Goal: Information Seeking & Learning: Learn about a topic

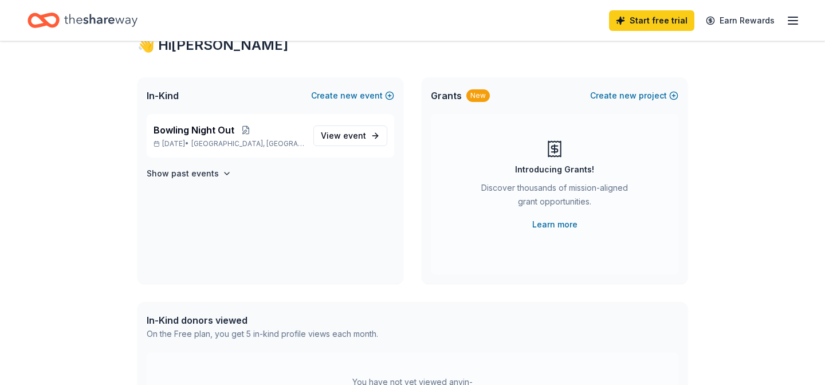
scroll to position [47, 0]
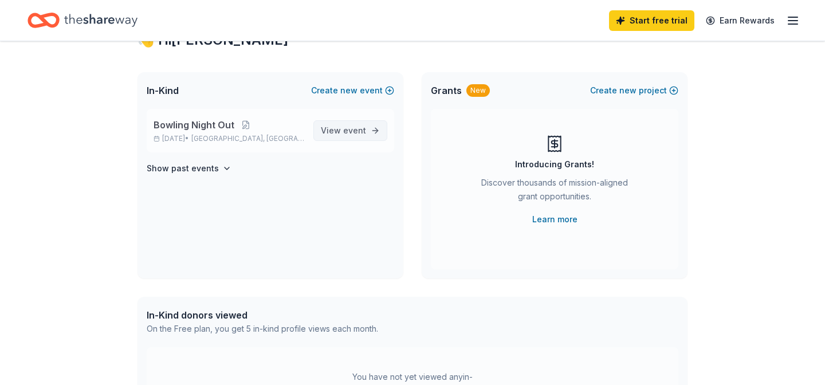
click at [344, 128] on span "View event" at bounding box center [343, 131] width 45 height 14
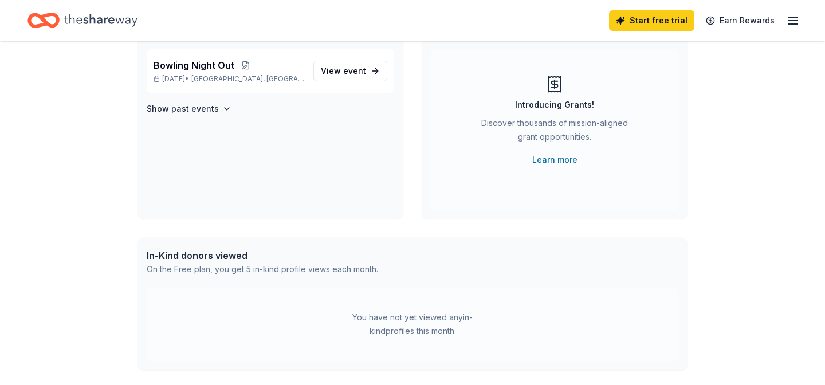
scroll to position [108, 0]
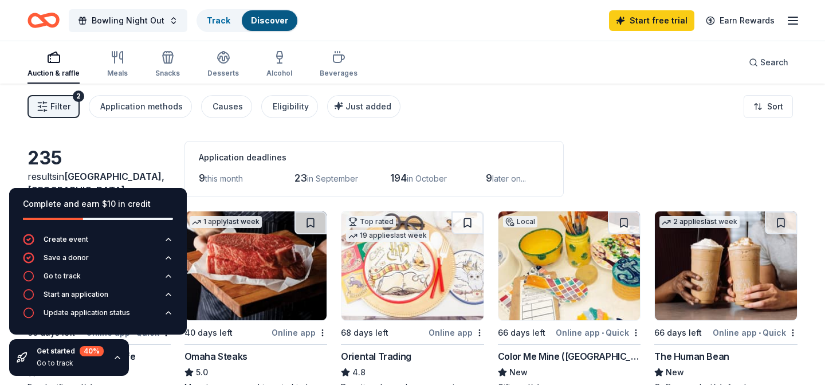
click at [473, 125] on div "Filter 2 Application methods Causes Eligibility Just added Sort" at bounding box center [412, 107] width 825 height 46
click at [126, 151] on div "235 results in Hackensack, NJ Application deadlines 9 this month 23 in Septembe…" at bounding box center [413, 169] width 770 height 56
click at [117, 356] on icon "button" at bounding box center [117, 357] width 9 height 9
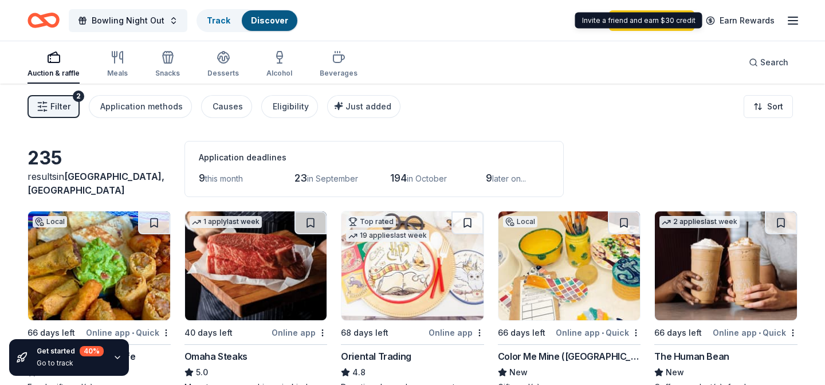
click at [786, 26] on icon "button" at bounding box center [793, 21] width 14 height 14
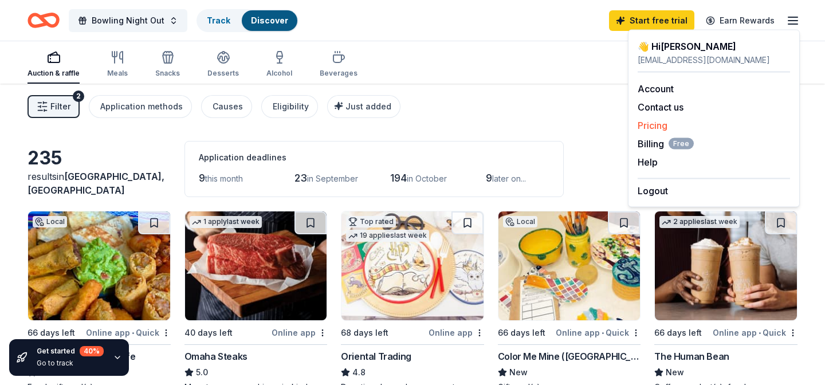
click at [650, 124] on link "Pricing" at bounding box center [653, 125] width 30 height 11
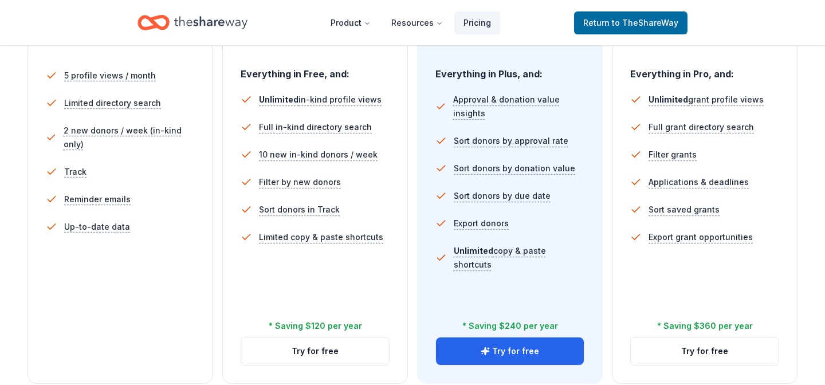
scroll to position [332, 0]
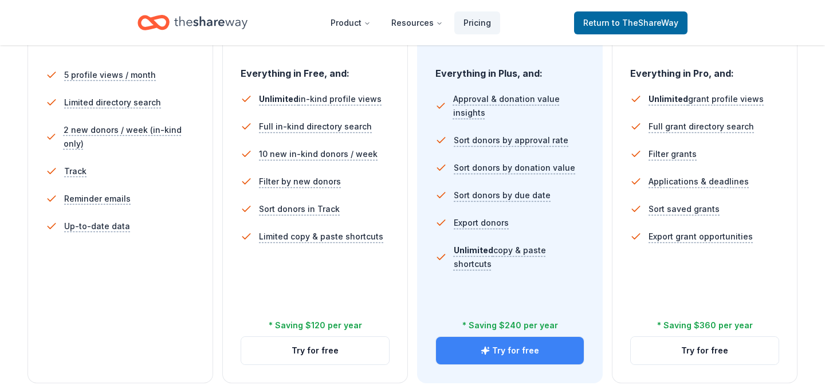
click at [529, 344] on button "Try for free" at bounding box center [510, 351] width 148 height 28
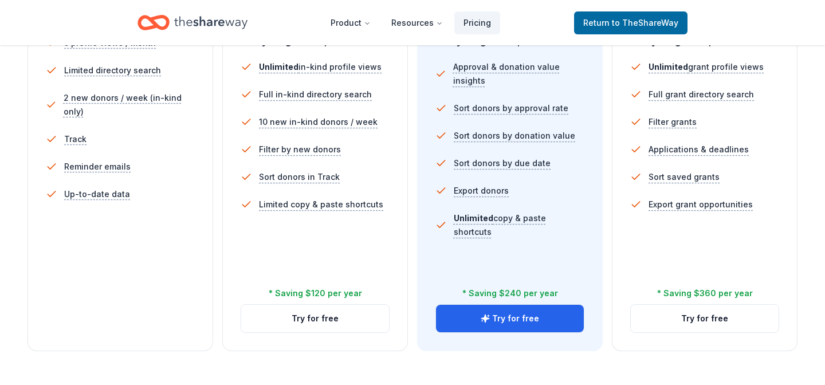
scroll to position [379, 0]
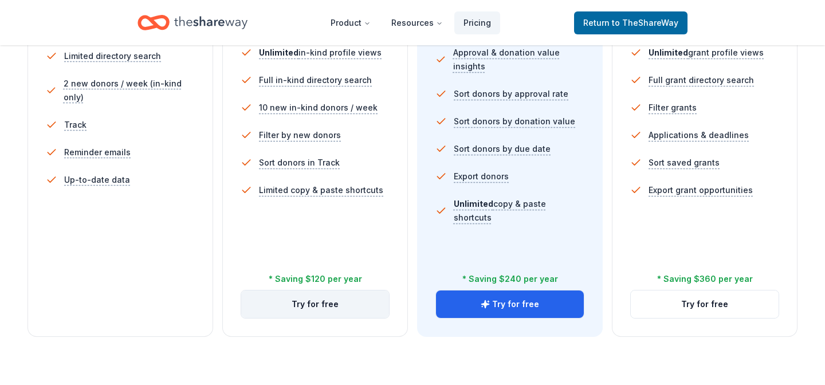
click at [327, 301] on button "Try for free" at bounding box center [315, 305] width 148 height 28
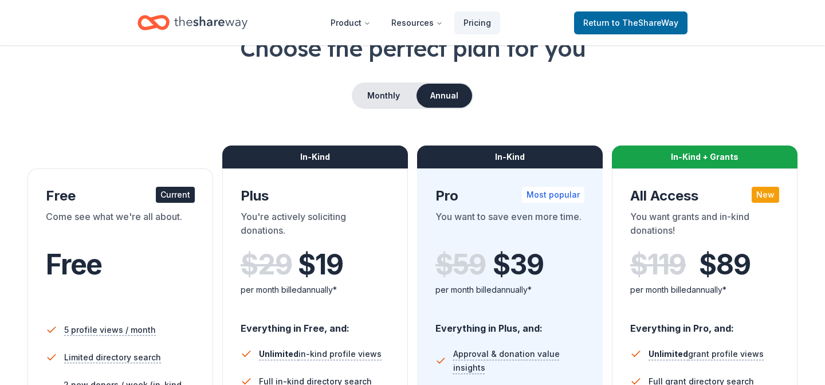
scroll to position [72, 0]
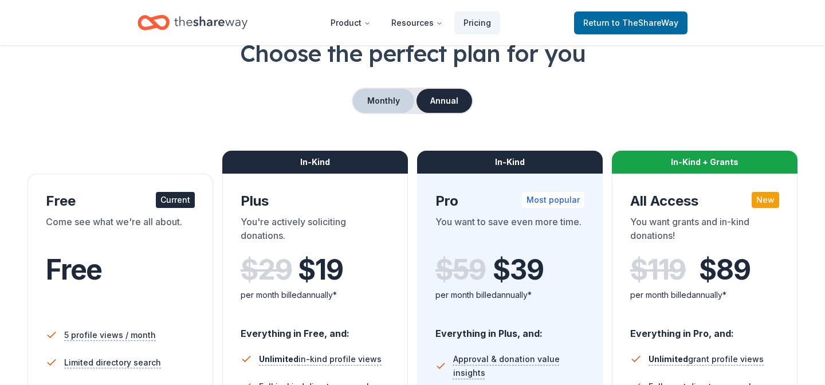
click at [398, 102] on button "Monthly" at bounding box center [383, 101] width 61 height 24
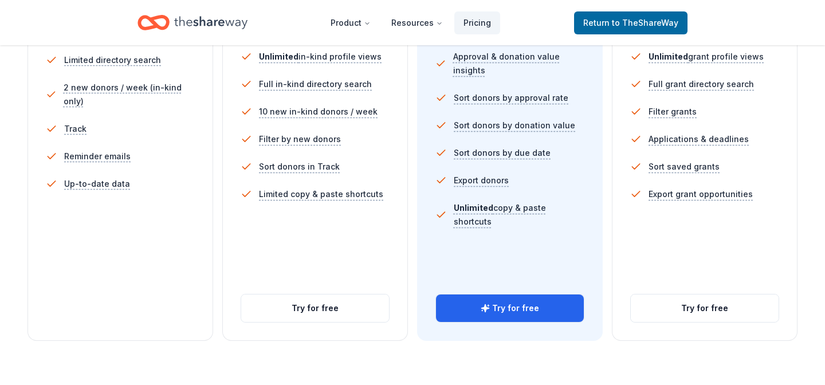
scroll to position [371, 0]
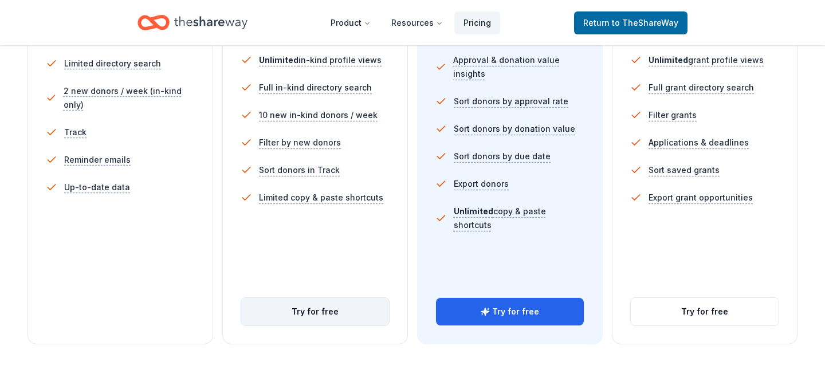
click at [346, 301] on button "Try for free" at bounding box center [315, 312] width 148 height 28
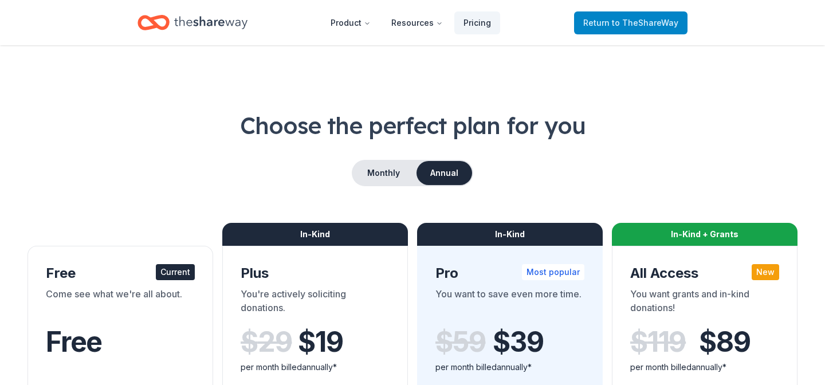
click at [625, 28] on span "Return to TheShareWay" at bounding box center [630, 23] width 95 height 14
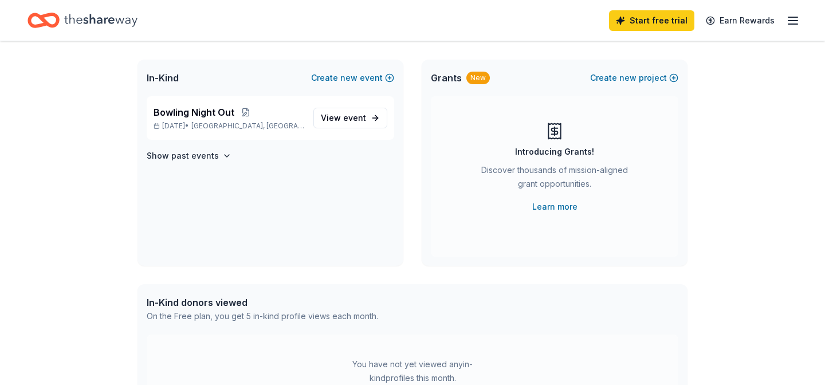
scroll to position [78, 0]
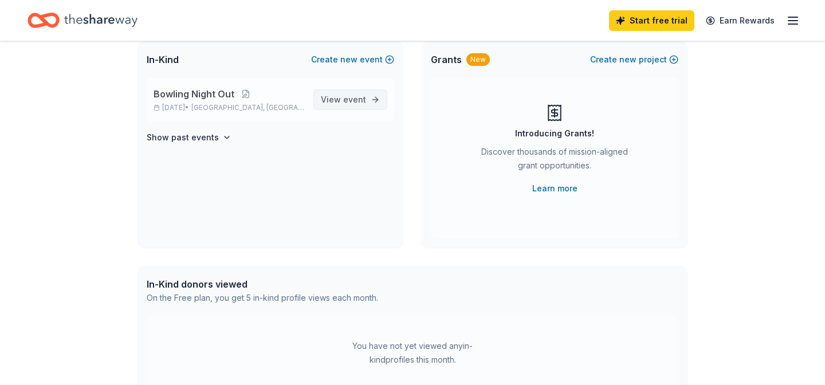
click at [367, 95] on link "View event" at bounding box center [350, 99] width 74 height 21
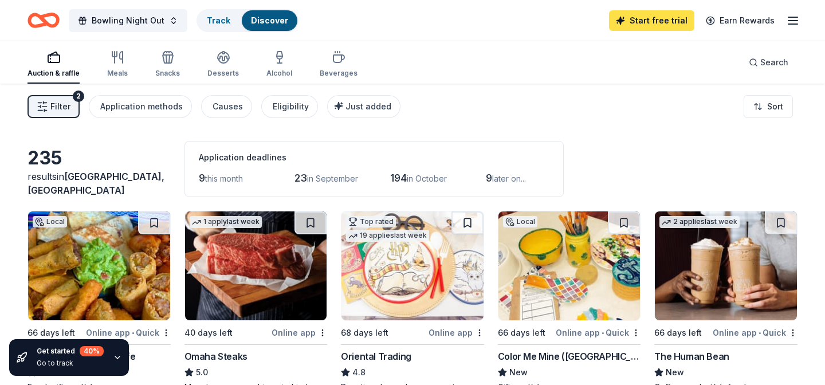
click at [658, 18] on link "Start free trial" at bounding box center [651, 20] width 85 height 21
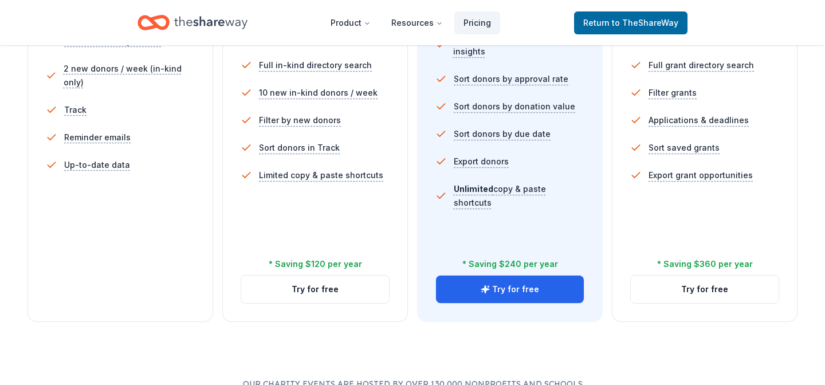
scroll to position [397, 0]
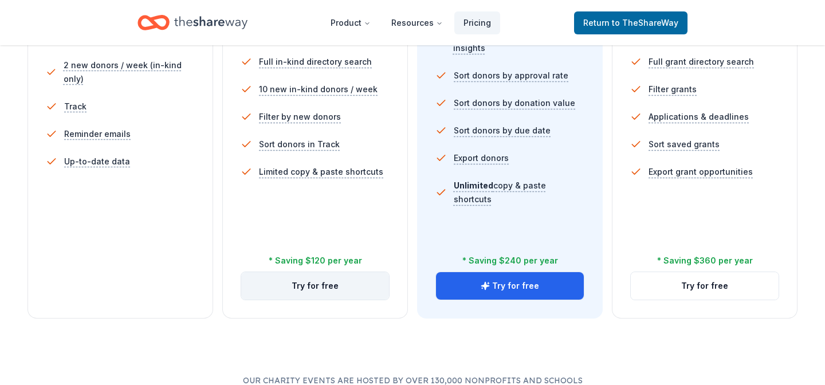
click at [323, 281] on button "Try for free" at bounding box center [315, 286] width 148 height 28
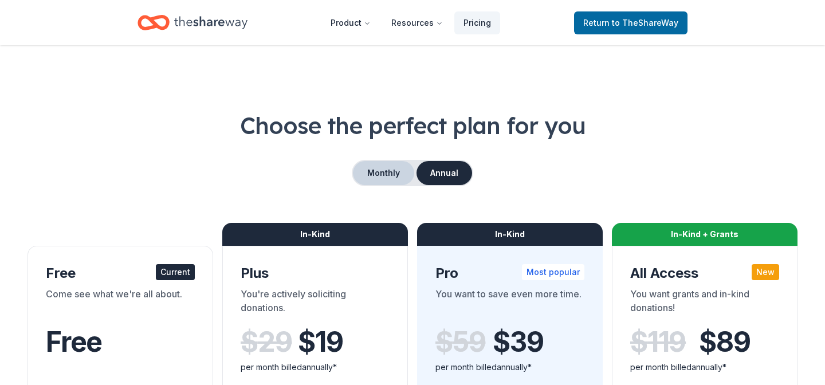
click at [363, 180] on button "Monthly" at bounding box center [383, 173] width 61 height 24
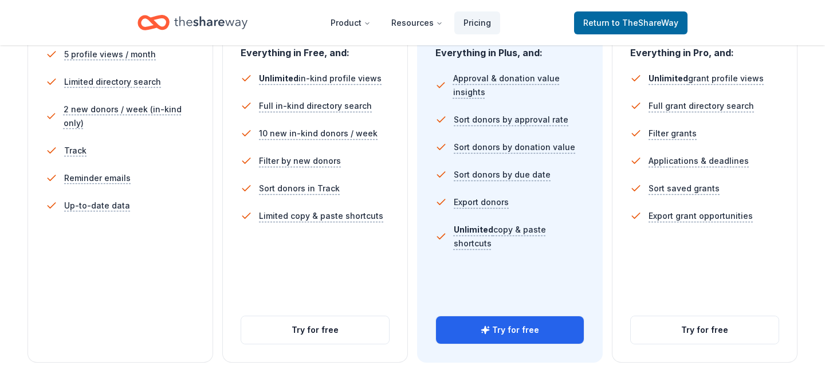
scroll to position [355, 0]
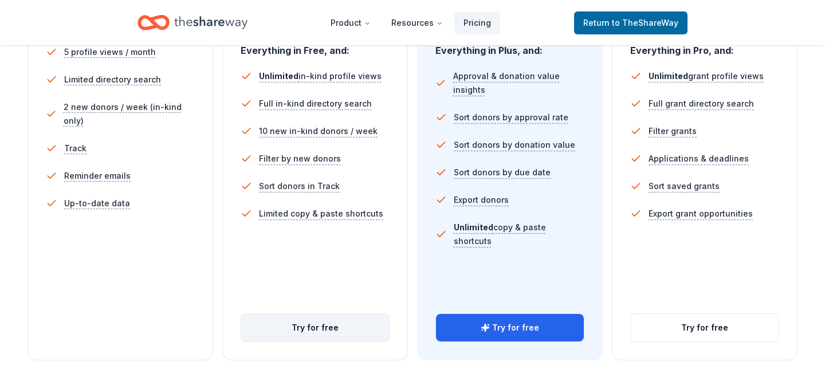
click at [354, 336] on button "Try for free" at bounding box center [315, 328] width 148 height 28
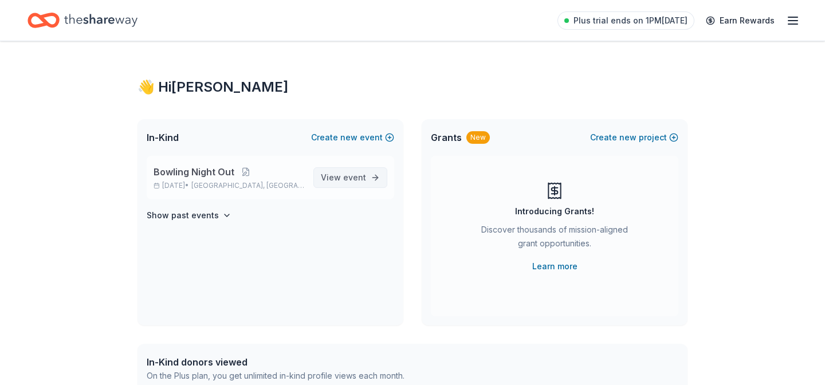
click at [362, 179] on span "event" at bounding box center [354, 177] width 23 height 10
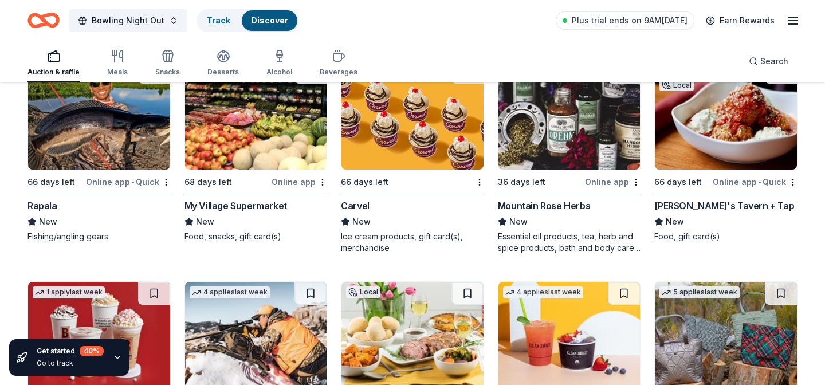
scroll to position [4969, 0]
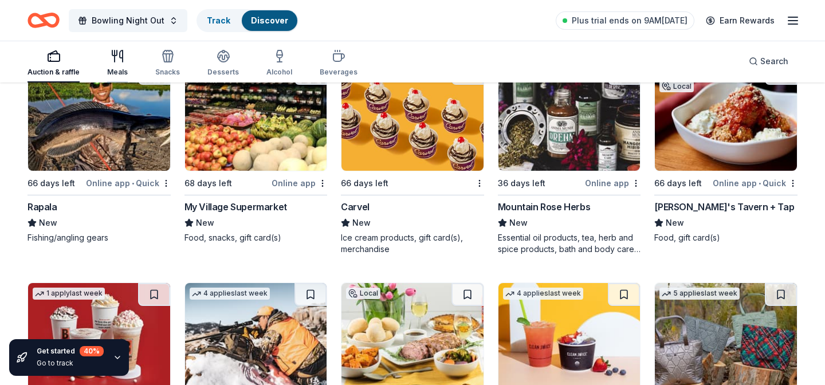
click at [120, 54] on icon "button" at bounding box center [121, 55] width 3 height 11
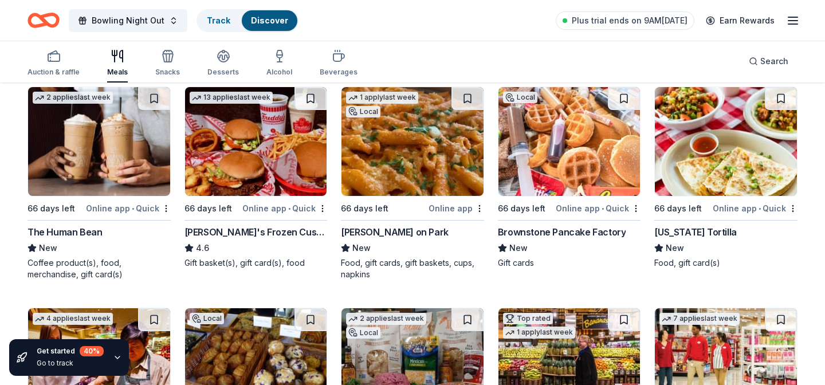
scroll to position [349, 0]
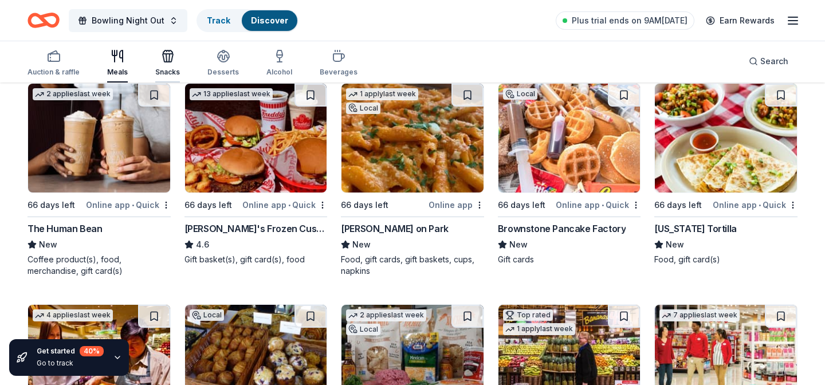
click at [161, 61] on icon "button" at bounding box center [168, 56] width 14 height 14
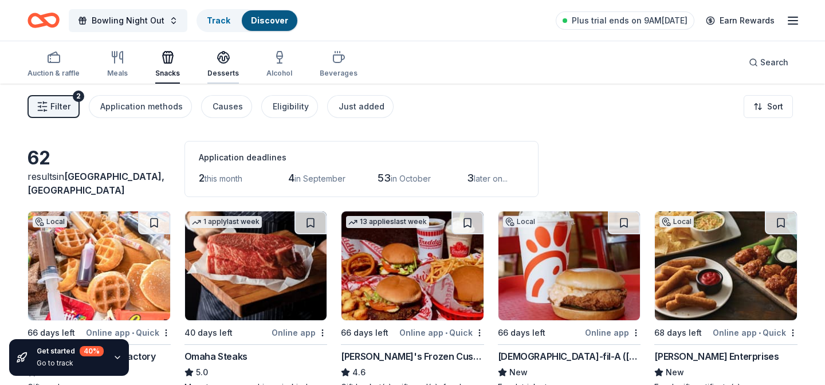
click at [226, 49] on button "Desserts" at bounding box center [223, 65] width 32 height 38
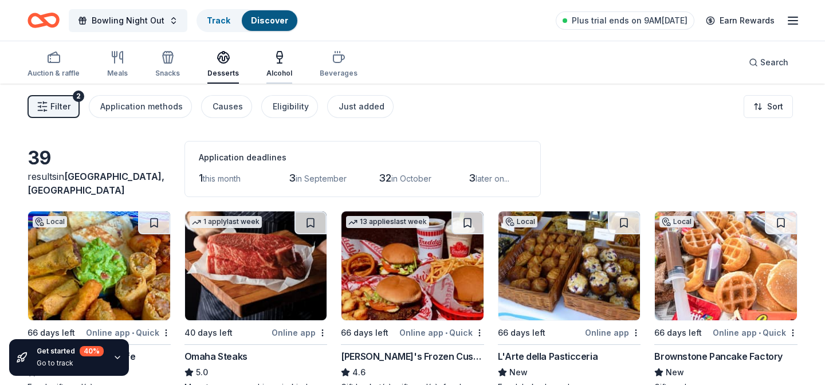
click at [273, 56] on icon "button" at bounding box center [280, 57] width 14 height 14
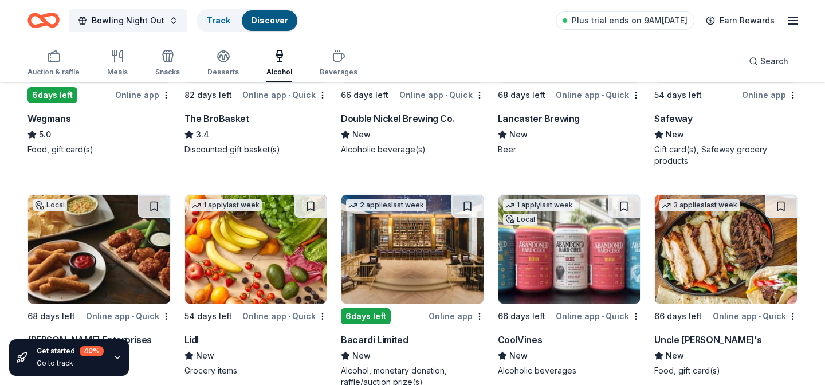
scroll to position [295, 0]
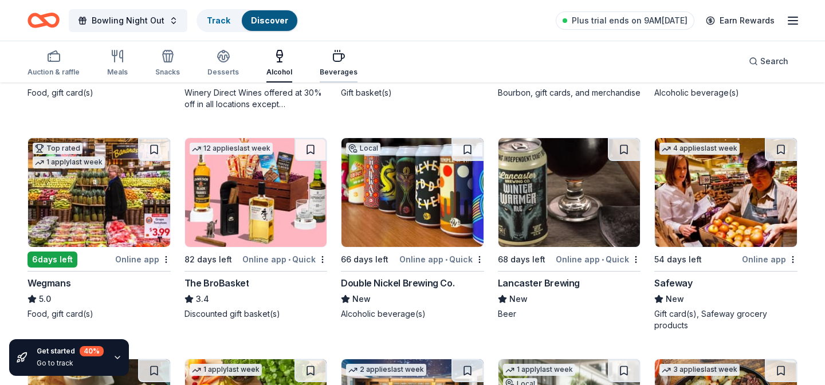
click at [337, 60] on icon "button" at bounding box center [339, 56] width 14 height 14
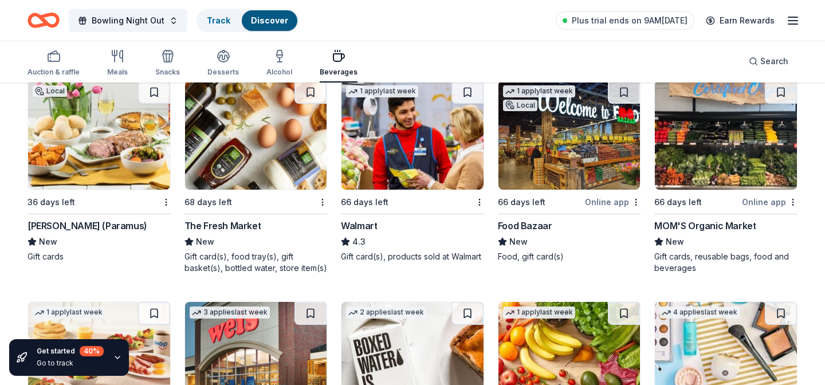
scroll to position [575, 0]
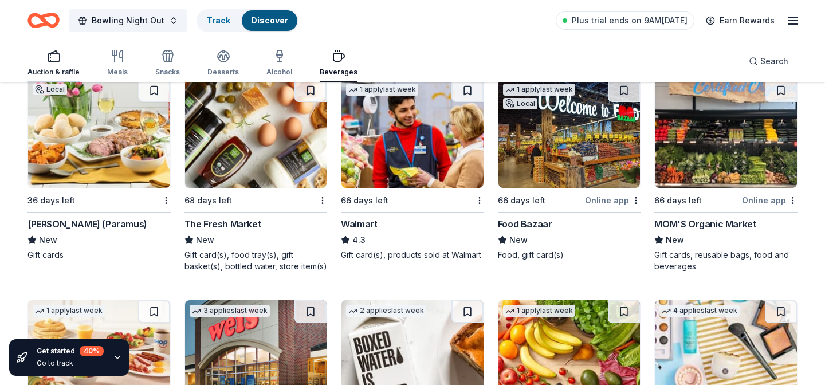
click at [53, 58] on icon "button" at bounding box center [54, 56] width 14 height 14
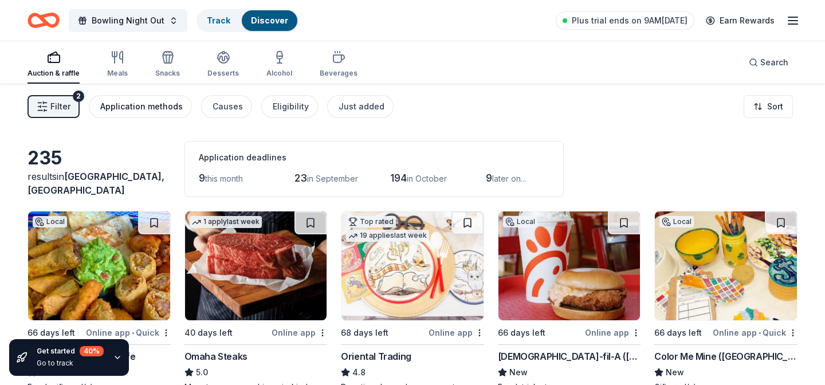
click at [168, 100] on div "Application methods" at bounding box center [141, 107] width 83 height 14
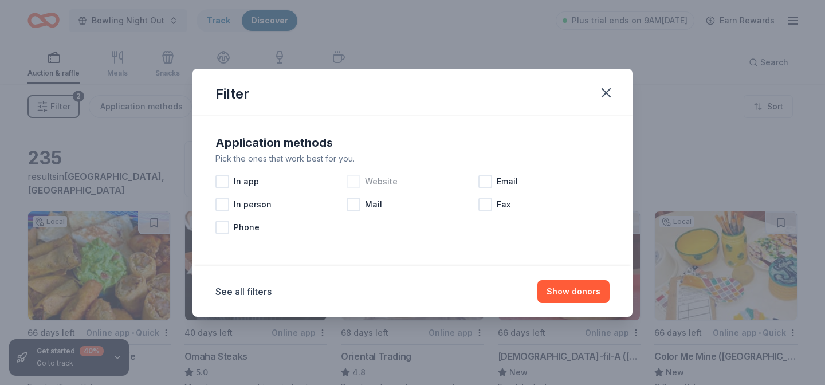
click at [351, 180] on div at bounding box center [354, 182] width 14 height 14
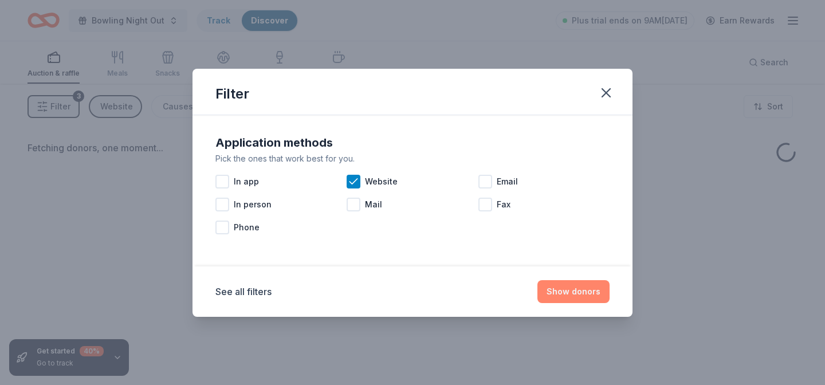
click at [569, 296] on button "Show donors" at bounding box center [573, 291] width 72 height 23
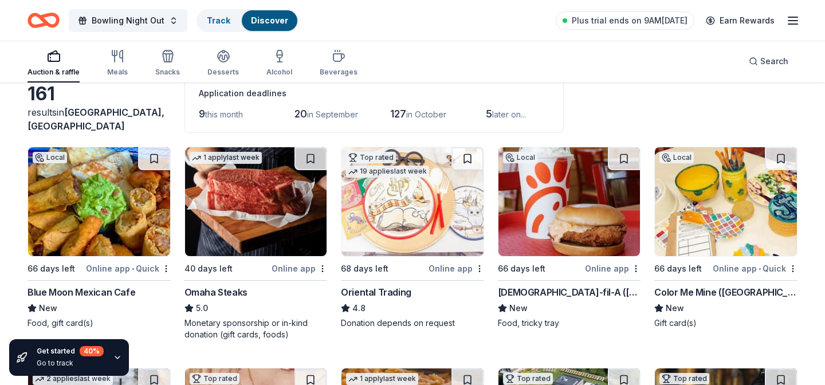
scroll to position [66, 0]
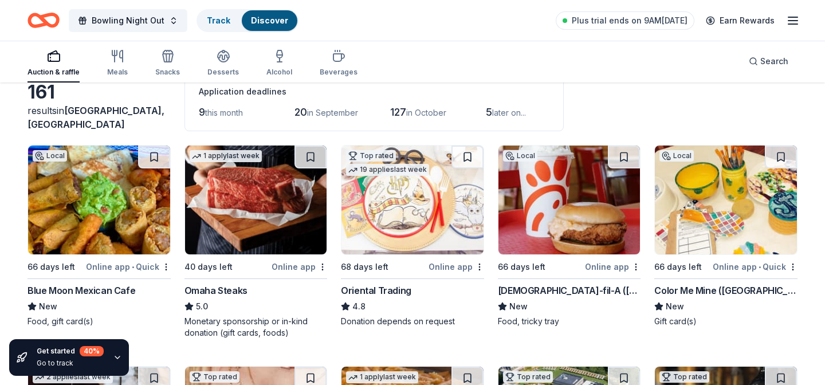
click at [238, 180] on img at bounding box center [256, 200] width 142 height 109
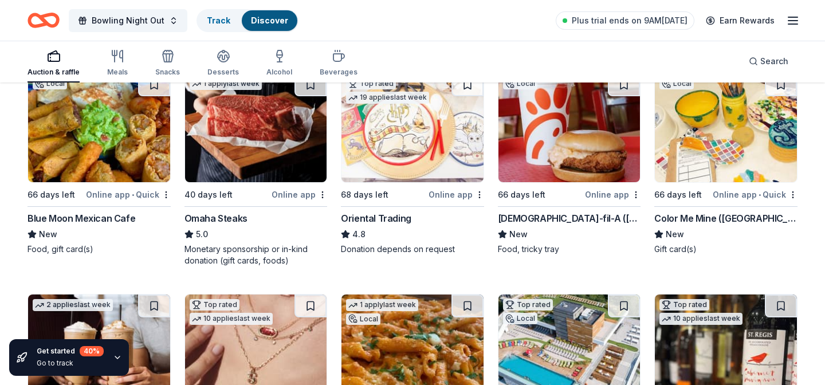
scroll to position [136, 0]
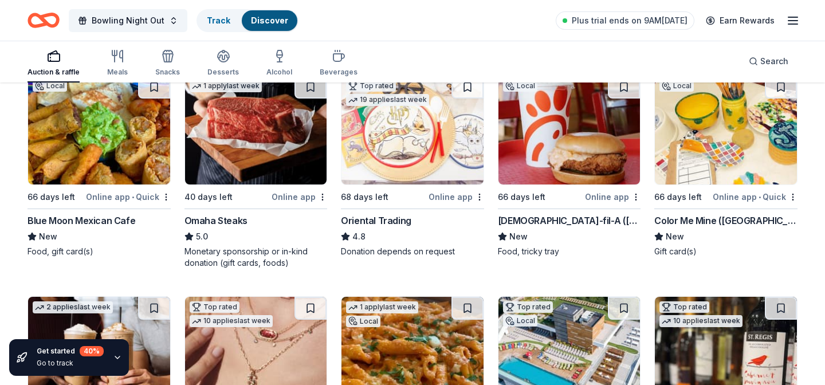
click at [134, 138] on img at bounding box center [99, 130] width 142 height 109
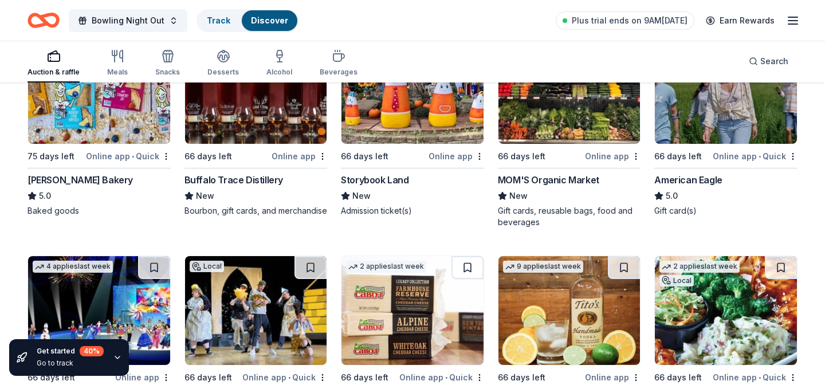
scroll to position [1481, 0]
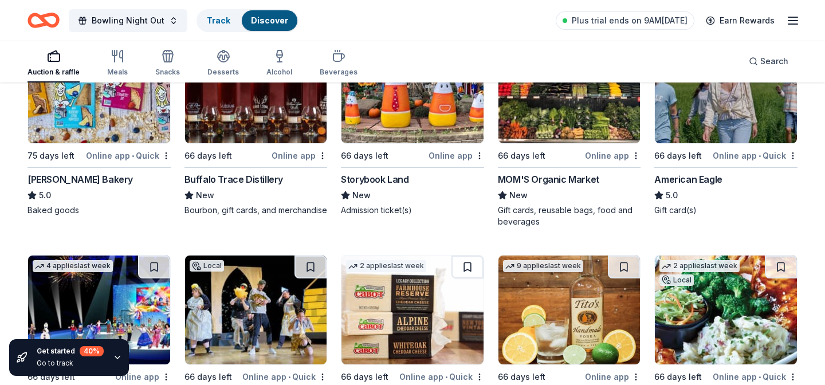
click at [747, 99] on img at bounding box center [726, 88] width 142 height 109
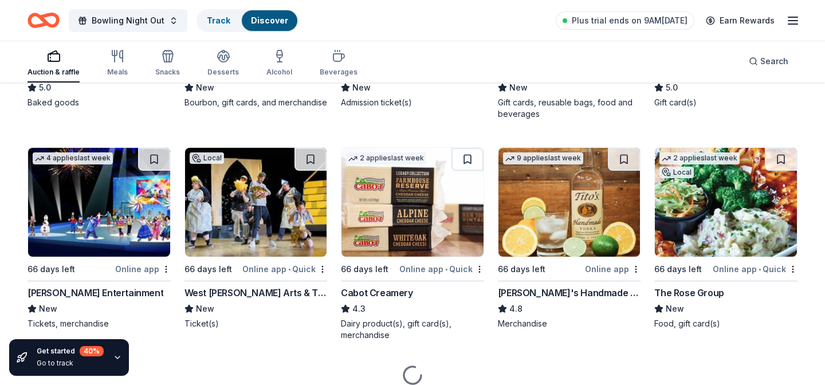
scroll to position [1589, 0]
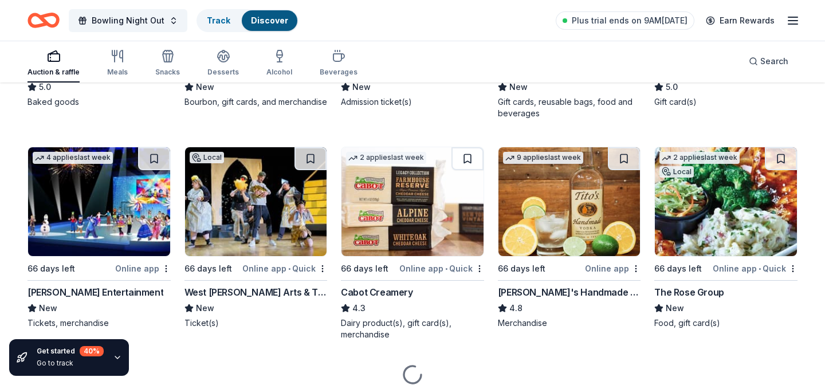
click at [593, 193] on img at bounding box center [569, 201] width 142 height 109
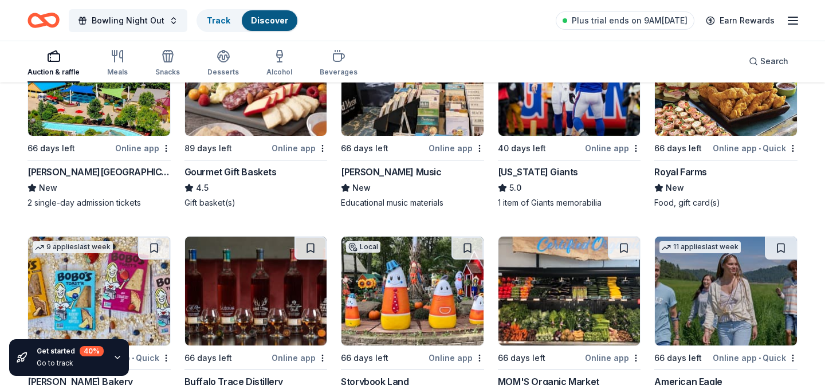
scroll to position [983, 0]
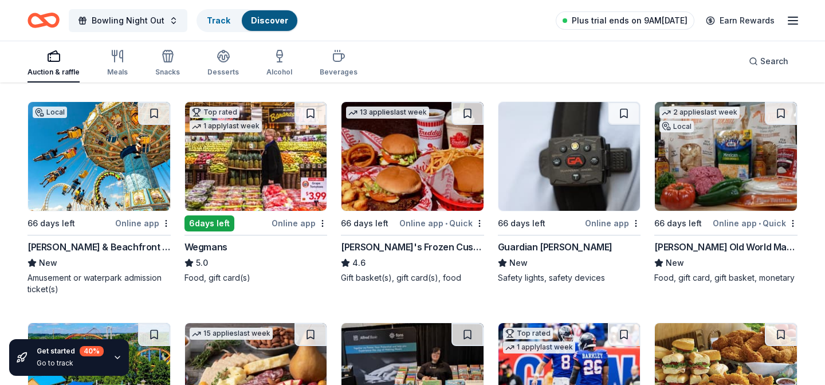
click at [633, 18] on span "Plus trial ends on 9AM[DATE]" at bounding box center [630, 21] width 116 height 14
click at [613, 18] on span "Plus trial ends on 9AM[DATE]" at bounding box center [630, 21] width 116 height 14
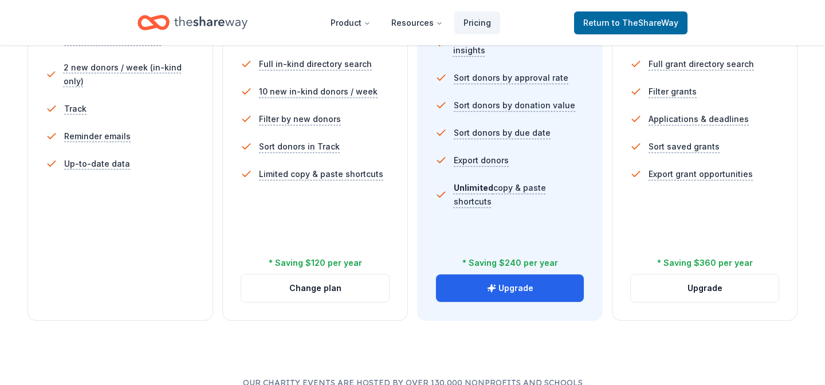
scroll to position [418, 0]
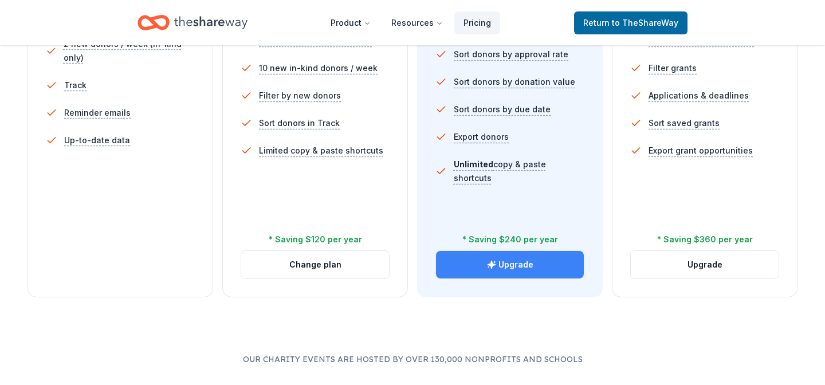
click at [519, 266] on button "Upgrade" at bounding box center [510, 265] width 148 height 28
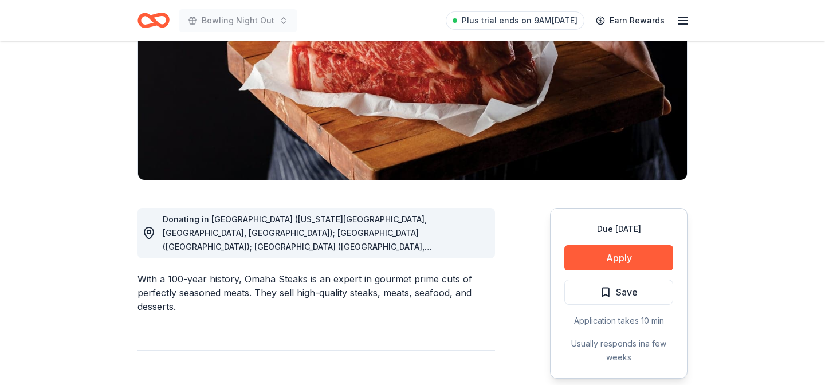
scroll to position [176, 0]
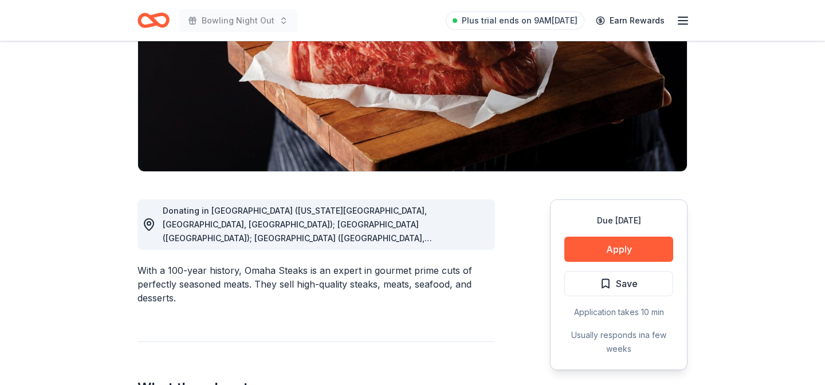
click at [148, 223] on icon at bounding box center [149, 225] width 14 height 14
click at [390, 226] on span "Donating in CO (Colorado Springs, Denver, Westminster); CT (South Windsor); FL …" at bounding box center [297, 334] width 269 height 257
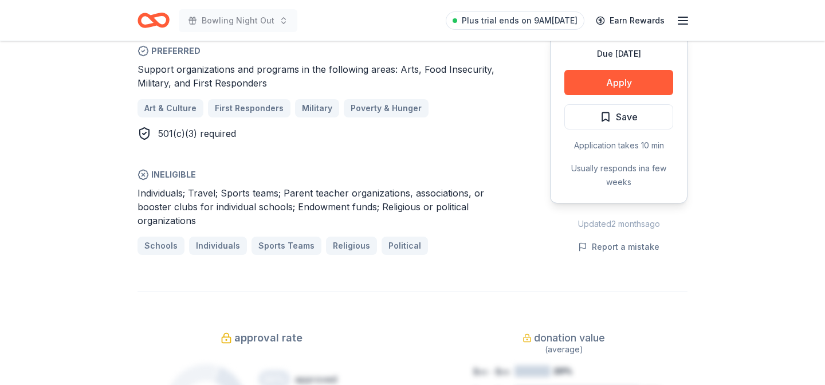
scroll to position [755, 0]
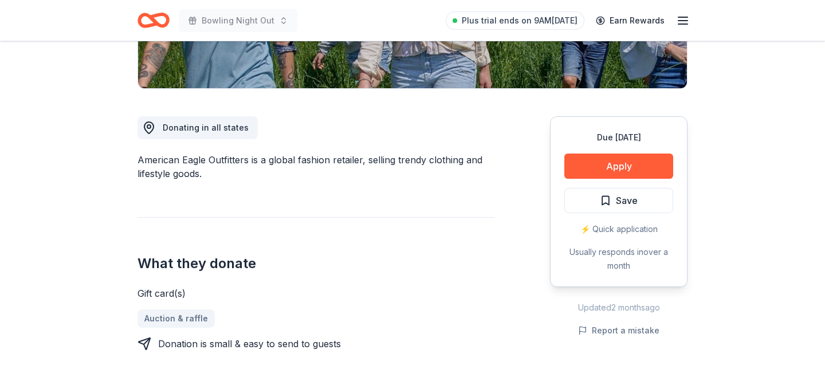
scroll to position [258, 0]
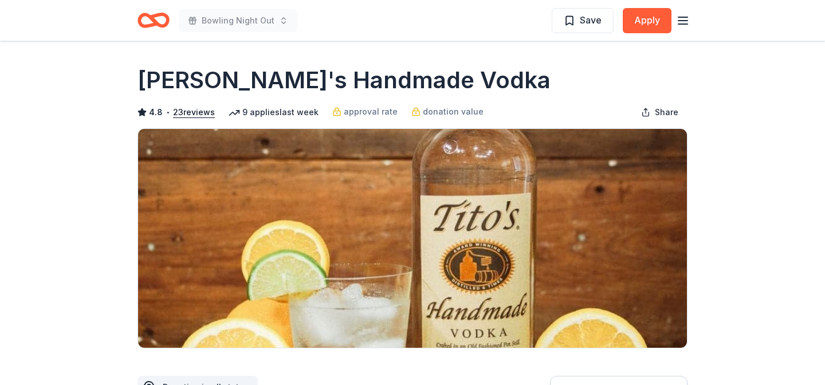
click at [151, 21] on icon "Home" at bounding box center [154, 20] width 32 height 27
click at [682, 14] on icon "button" at bounding box center [683, 21] width 14 height 14
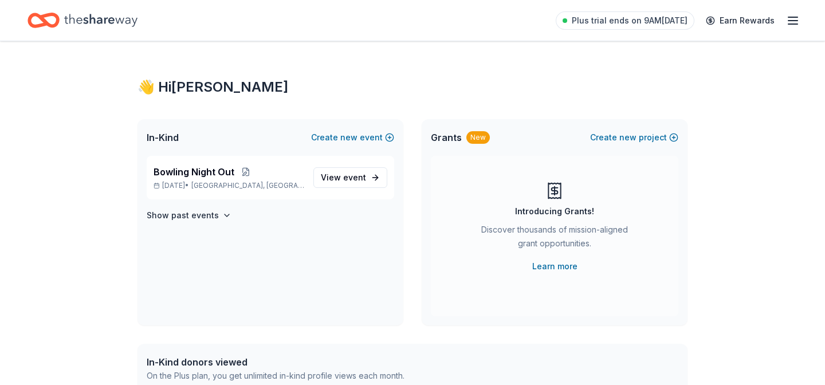
click at [429, 78] on div "👋 Hi [PERSON_NAME]" at bounding box center [413, 87] width 550 height 18
